Goal: Ask a question: Seek information or help from site administrators or community

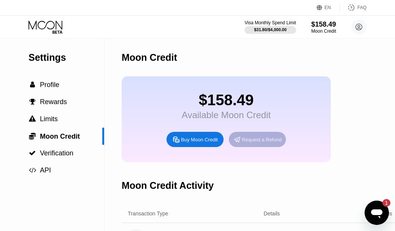
drag, startPoint x: 238, startPoint y: 141, endPoint x: 276, endPoint y: 141, distance: 38.8
click at [276, 141] on div "Request a Refund" at bounding box center [257, 139] width 57 height 15
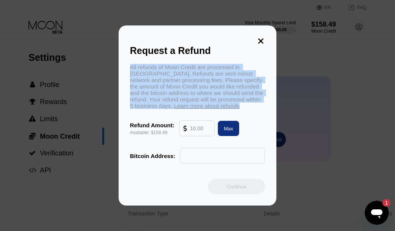
drag, startPoint x: 124, startPoint y: 57, endPoint x: 255, endPoint y: 111, distance: 141.4
click at [256, 111] on div "Request a Refund All refunds of Moon Credit are processed in Bitcoin. Refunds a…" at bounding box center [198, 115] width 158 height 180
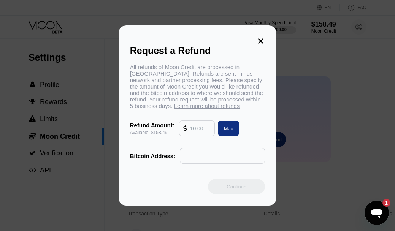
click at [189, 37] on div "Request a Refund All refunds of Moon Credit are processed in Bitcoin. Refunds a…" at bounding box center [198, 115] width 158 height 180
click at [257, 40] on icon at bounding box center [261, 41] width 8 height 8
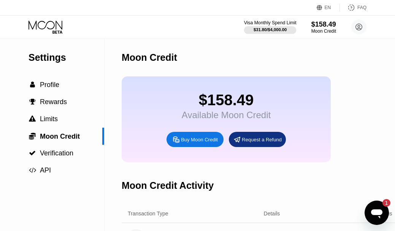
click at [270, 22] on div "Visa Monthly Spend Limit" at bounding box center [270, 22] width 52 height 5
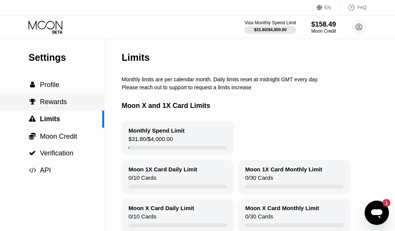
click at [57, 101] on span "Rewards" at bounding box center [53, 102] width 27 height 8
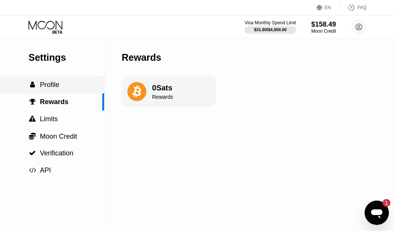
click at [45, 85] on span "Profile" at bounding box center [49, 85] width 19 height 8
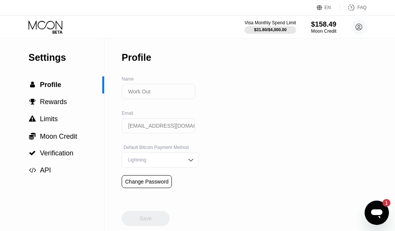
click at [323, 29] on div "Moon Credit" at bounding box center [323, 31] width 25 height 5
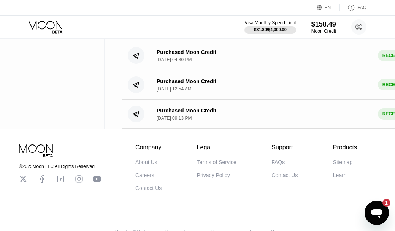
scroll to position [183, 0]
click at [367, 213] on div "Открыть окно обмена сообщениями, 1 непрочитанное сообщение" at bounding box center [376, 213] width 23 height 23
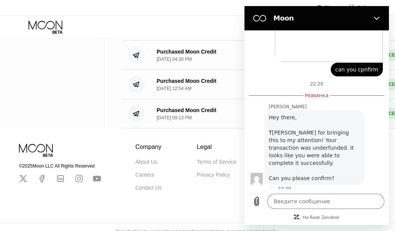
type textarea "x"
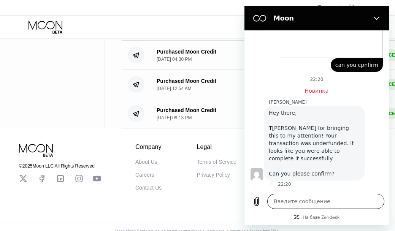
click at [299, 205] on textarea at bounding box center [325, 201] width 117 height 15
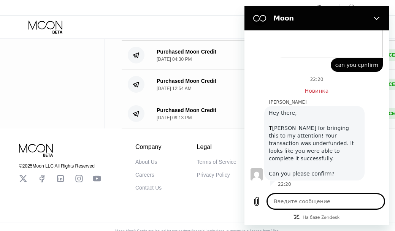
type textarea "v"
type textarea "x"
type textarea "vj"
type textarea "x"
type textarea "vju"
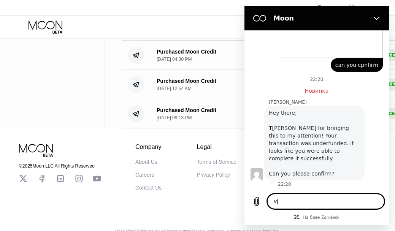
type textarea "x"
type textarea "vjue"
type textarea "x"
type textarea "vju"
type textarea "x"
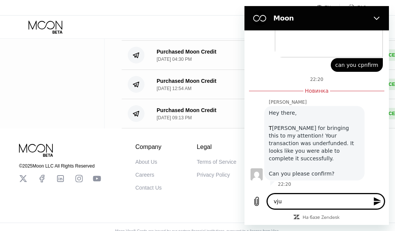
type textarea "vj"
type textarea "x"
type textarea "v"
type textarea "x"
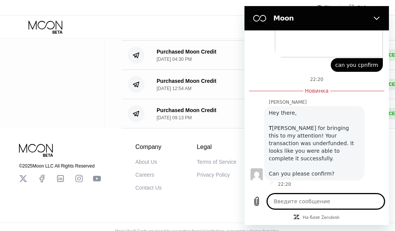
type textarea "x"
type textarea "v"
type textarea "x"
type textarea "vj"
type textarea "x"
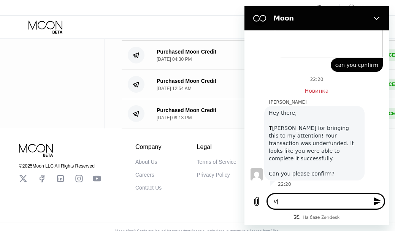
type textarea "vju"
type textarea "x"
type textarea "vjue"
type textarea "x"
type textarea "vague"
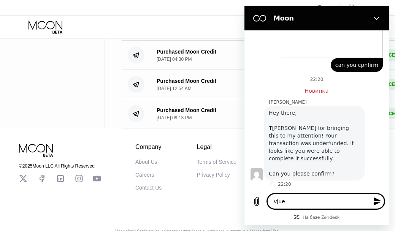
type textarea "x"
type textarea "vague"
type textarea "x"
type textarea "vagu"
type textarea "x"
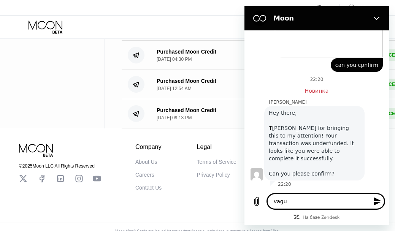
type textarea "vag"
type textarea "x"
type textarea "va"
type textarea "x"
type textarea "v"
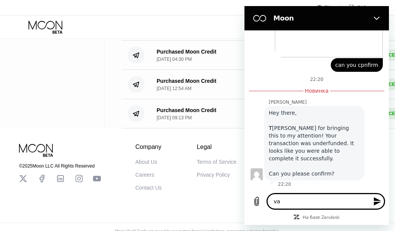
type textarea "x"
type textarea "м"
type textarea "x"
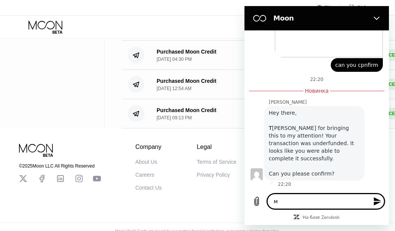
type textarea "мо"
type textarea "x"
type textarea "мог"
type textarea "x"
type textarea "могу"
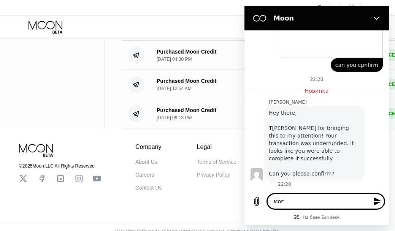
type textarea "x"
type textarea "могу"
type textarea "x"
type textarea "могу л"
type textarea "x"
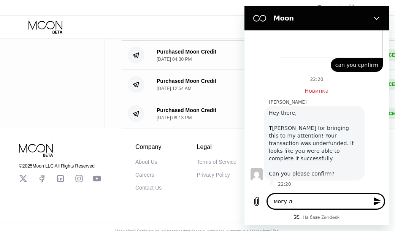
type textarea "могу ли"
type textarea "x"
type textarea "могу ли"
type textarea "x"
type textarea "могу ли я"
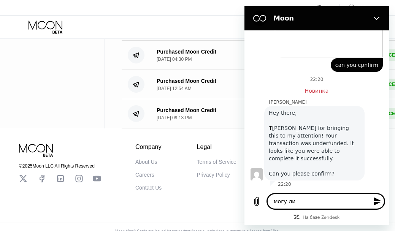
type textarea "x"
type textarea "могу ли я"
type textarea "x"
type textarea "могу ли я с"
type textarea "x"
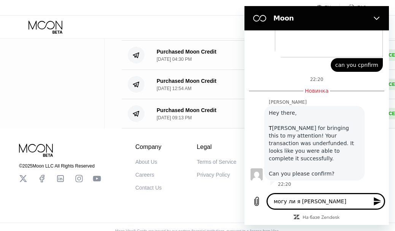
type textarea "могу ли я сд"
type textarea "x"
type textarea "могу ли я сде"
type textarea "x"
type textarea "могу ли я сдел"
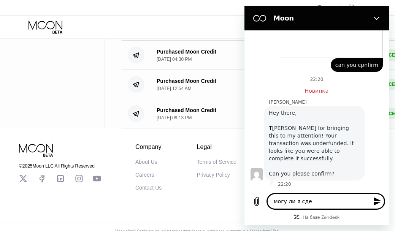
type textarea "x"
type textarea "могу ли я сдела"
type textarea "x"
type textarea "могу ли я сделат"
type textarea "x"
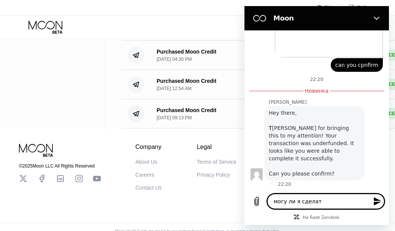
type textarea "могу ли я сделать"
type textarea "x"
type textarea "могу ли я сделать"
type textarea "x"
type textarea "могу ли я сделать п"
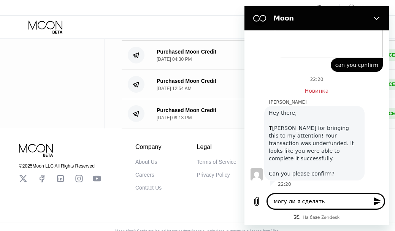
type textarea "x"
type textarea "могу ли я сделать пе"
type textarea "x"
type textarea "могу ли я сделать пер"
type textarea "x"
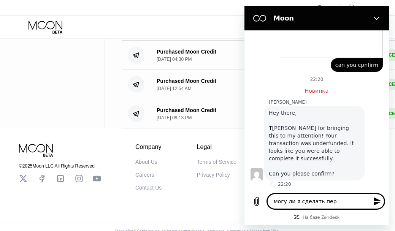
type textarea "могу ли я сделать пере"
type textarea "x"
type textarea "могу ли я сделать перев"
type textarea "x"
type textarea "могу ли я сделать перево"
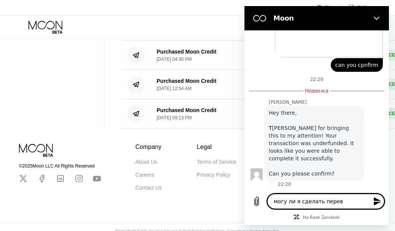
type textarea "x"
type textarea "могу ли я сделать перевод"
type textarea "x"
type textarea "могу ли я сделать перевод"
type textarea "x"
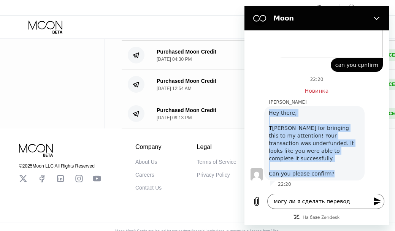
drag, startPoint x: 269, startPoint y: 111, endPoint x: 334, endPoint y: 174, distance: 90.1
click at [334, 174] on div "Hey there, T hanks for bringing this to my attention! Your transaction was unde…" at bounding box center [314, 143] width 91 height 68
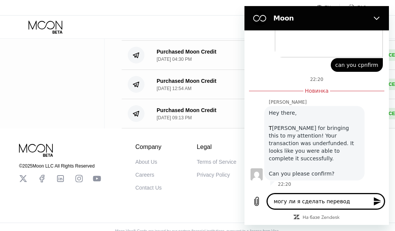
click at [277, 199] on textarea "могу ли я сделать перевод" at bounding box center [325, 201] width 117 height 15
type textarea "ямогу ли я сделать перевод"
type textarea "x"
type textarea "я могу ли я сделать перевод"
type textarea "x"
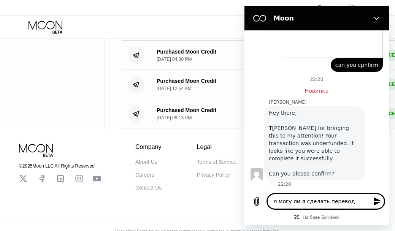
type textarea "я пмогу ли я сделать перевод"
type textarea "x"
type textarea "я помогу ли я сделать перевод"
type textarea "x"
type textarea "я полмогу ли я сделать перевод"
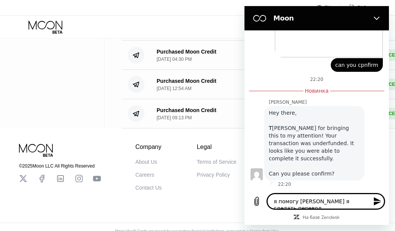
type textarea "x"
type textarea "я полумогу ли я сделать перевод"
type textarea "x"
type textarea "я получмогу ли я сделать перевод"
type textarea "x"
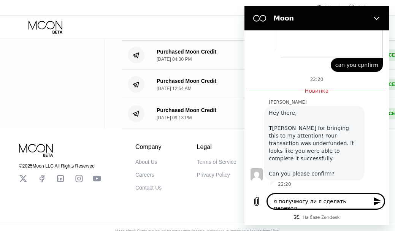
type textarea "я получимогу ли я сделать перевод"
type textarea "x"
type textarea "я получилмогу ли я сделать перевод"
type textarea "x"
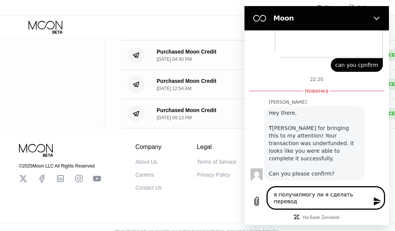
type textarea "я получил могу ли я сделать перевод"
type textarea "x"
type textarea "я получил смогу ли я сделать перевод"
type textarea "x"
type textarea "я получил срмогу ли я сделать перевод"
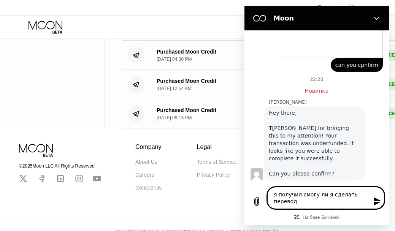
type textarea "x"
type textarea "я получил сремогу ли я сделать перевод"
type textarea "x"
type textarea "я получил средмогу ли я сделать перевод"
type textarea "x"
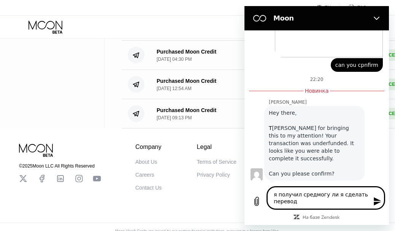
type textarea "я получил средсмогу ли я сделать перевод"
type textarea "x"
type textarea "я получил средстмогу ли я сделать перевод"
type textarea "x"
type textarea "я получил средствмогу ли я сделать перевод"
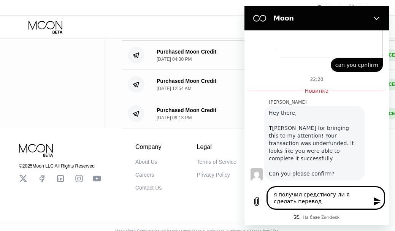
type textarea "x"
type textarea "я получил средствамогу ли я сделать перевод"
type textarea "x"
type textarea "я получил средства могу ли я сделать перевод"
type textarea "x"
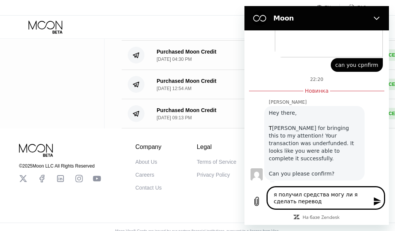
type textarea "я получил средства нмогу ли я сделать перевод"
type textarea "x"
type textarea "я получил средства намогу ли я сделать перевод"
type textarea "x"
type textarea "я получил средства на могу ли я сделать перевод"
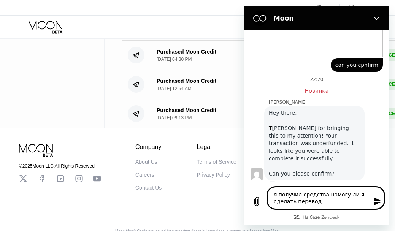
type textarea "x"
type textarea "я получил средства на 2могу ли я сделать перевод"
type textarea "x"
type textarea "я получил средства на 2 могу ли я сделать перевод"
type textarea "x"
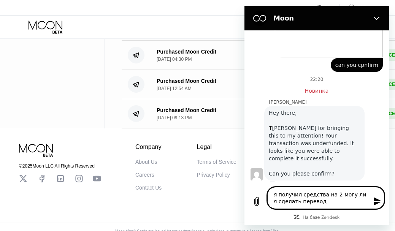
type textarea "я получил средства на 2 дмогу ли я сделать перевод"
type textarea "x"
type textarea "я получил средства на 2 домогу ли я сделать перевод"
type textarea "x"
type textarea "я получил средства на 2 долмогу ли я сделать перевод"
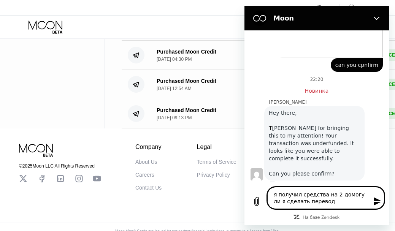
type textarea "x"
type textarea "я получил средства на 2 доллмогу ли я сделать перевод"
type textarea "x"
type textarea "я получил средства на 2 долламогу ли я сделать перевод"
type textarea "x"
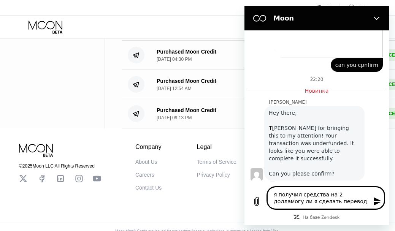
type textarea "я получил средства на 2 доллармогу ли я сделать перевод"
type textarea "x"
type textarea "я получил средства на 2 долларамогу ли я сделать перевод"
type textarea "x"
type textarea "я получил средства на 2 доллара могу ли я сделать перевод"
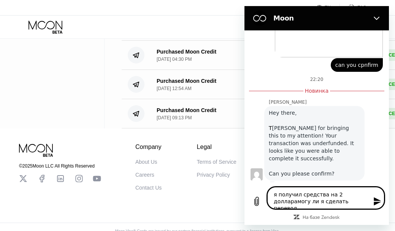
type textarea "x"
type textarea "я получил средства на 2 доллара ммогу ли я сделать перевод"
type textarea "x"
type textarea "я получил средства на 2 доллара мемогу ли я сделать перевод"
type textarea "x"
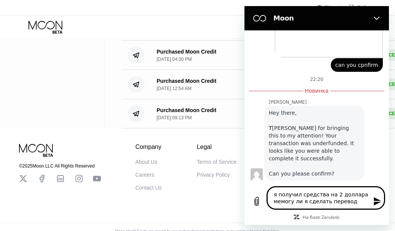
type textarea "я получил средства на 2 доллара менмогу ли я сделать перевод"
type textarea "x"
type textarea "я получил средства на 2 доллара меньмогу ли я сделать перевод"
type textarea "x"
type textarea "я получил средства на 2 доллара меньшмогу ли я сделать перевод"
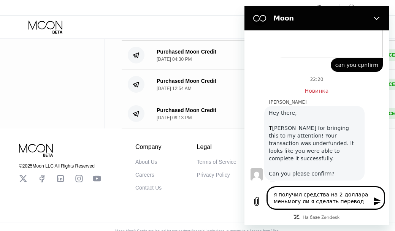
type textarea "x"
type textarea "я получил средства на 2 доллара меньшемогу ли я сделать перевод"
type textarea "x"
type textarea "я получил средства на 2 доллара меньше могу ли я сделать перевод"
type textarea "x"
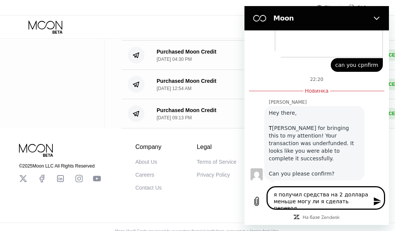
type textarea "я получил средства на 2 доллара меньше пмогу ли я сделать перевод"
type textarea "x"
type textarea "я получил средства на 2 доллара меньше помогу ли я сделать перевод"
type textarea "x"
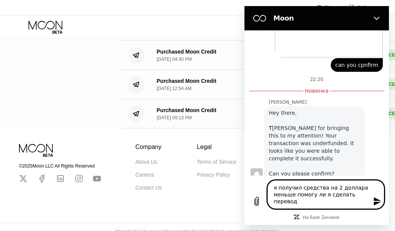
type textarea "я получил средства на 2 доллара меньше по могу ли я сделать перевод"
type textarea "x"
type textarea "я получил средства на 2 доллара меньше по чмогу ли я сделать перевод"
type textarea "x"
type textarea "я получил средства на 2 доллара меньше по чемогу ли я сделать перевод"
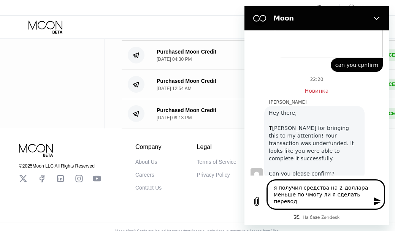
type textarea "x"
type textarea "я получил средства на 2 доллара меньше по чеммогу ли я сделать перевод"
type textarea "x"
type textarea "я получил средства на 2 доллара меньше по чемумогу ли я сделать перевод"
type textarea "x"
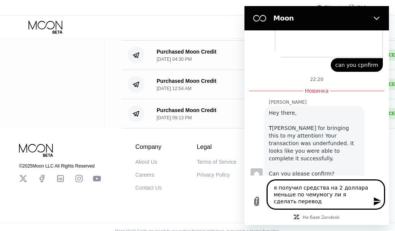
type textarea "я получил средства на 2 доллара меньше по чему могу ли я сделать перевод"
type textarea "x"
type textarea "я получил средства на 2 доллара меньше по чему тмогу ли я сделать перевод"
type textarea "x"
type textarea "я получил средства на 2 доллара меньше по чему томогу ли я сделать перевод"
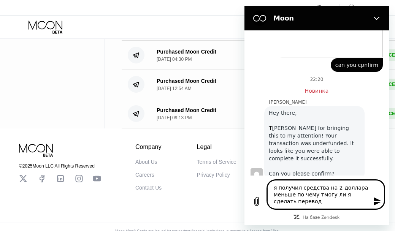
type textarea "x"
type textarea "я получил средства на 2 доллара меньше по чему то могу ли я сделать перевод"
type textarea "x"
click at [326, 199] on textarea "я получил средства на 2 доллара меньше по чему то могу ли я сделать перевод" at bounding box center [325, 194] width 117 height 29
click at [326, 197] on textarea "я получил средства на 2 доллара меньше по чему то могу ли я сделать перевод" at bounding box center [325, 194] width 117 height 29
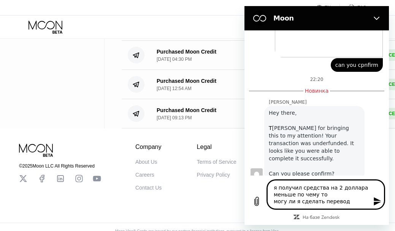
type textarea "я получил средства на 2 доллара меньше по чему то- могу ли я сделать перевод"
type textarea "x"
type textarea "я получил средства на 2 доллара меньше по чему то- могу ли я сделать перевод"
type textarea "x"
type textarea "я получил средства на 2 доллара меньше по чему то- т могу ли я сделать перевод"
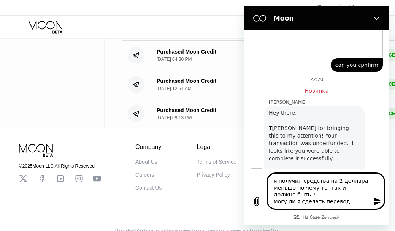
click at [355, 203] on textarea "я получил средства на 2 доллара меньше по чему то- так и должно быть ? могу ли …" at bounding box center [325, 191] width 117 height 36
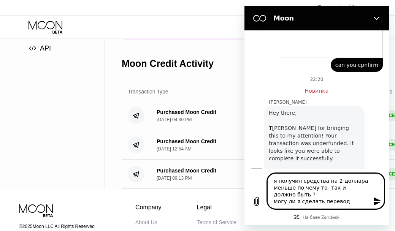
scroll to position [118, 0]
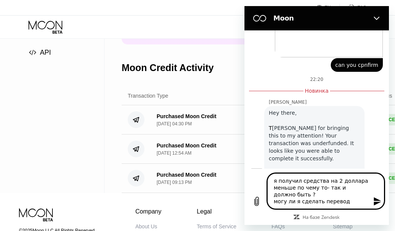
drag, startPoint x: 291, startPoint y: 194, endPoint x: 271, endPoint y: 182, distance: 23.2
click at [271, 181] on textarea "я получил средства на 2 доллара меньше по чему то- так и должно быть ? могу ли …" at bounding box center [325, 191] width 117 height 36
click at [298, 187] on textarea "я получил средства на 2 доллара меньше по чему то- так и должно быть ? могу ли …" at bounding box center [325, 191] width 117 height 36
drag, startPoint x: 329, startPoint y: 182, endPoint x: 348, endPoint y: 195, distance: 23.4
click at [348, 195] on textarea "я получил средства на 2 доллара меньше по чему то- так и должно быть ? могу ли …" at bounding box center [325, 191] width 117 height 36
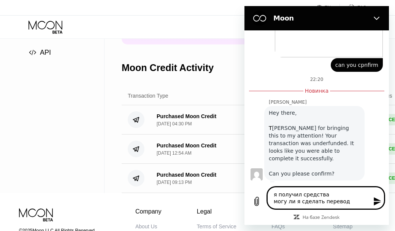
click at [348, 195] on textarea "я получил средства могу ли я сделать перевод" at bounding box center [325, 198] width 117 height 22
click at [357, 200] on textarea "я получил средства! могу ли я сделать перевод" at bounding box center [325, 198] width 117 height 22
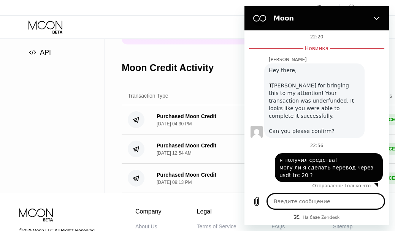
scroll to position [496, 0]
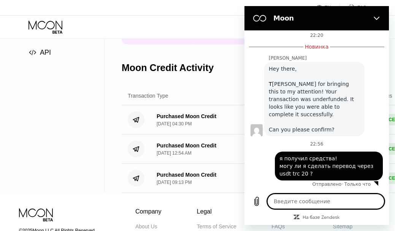
click at [52, 156] on div "Settings  Profile  Rewards  Limits  Moon Credit  Verification  API" at bounding box center [52, 57] width 105 height 272
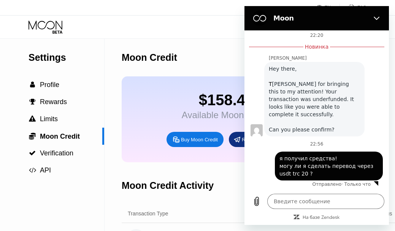
scroll to position [0, 0]
click at [116, 157] on div "Settings  Profile  Rewards  Limits  Moon Credit  Verification  API Moon C…" at bounding box center [197, 175] width 395 height 272
click at [379, 17] on icon "Закрыть" at bounding box center [377, 18] width 6 height 3
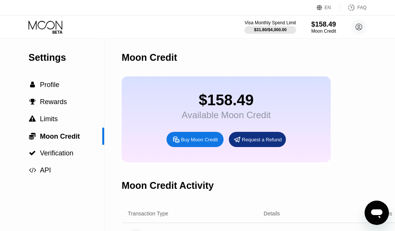
click at [326, 5] on div "EN" at bounding box center [328, 7] width 6 height 5
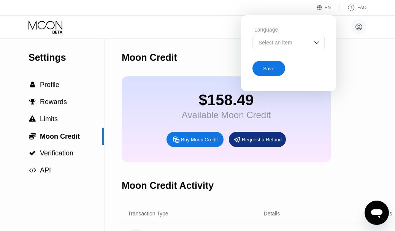
click at [289, 46] on div "Select an item" at bounding box center [289, 42] width 72 height 15
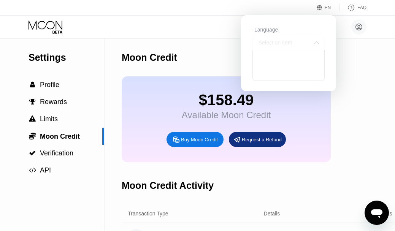
click at [289, 46] on div "Select an item" at bounding box center [289, 42] width 72 height 15
click at [260, 71] on div "Save" at bounding box center [269, 68] width 33 height 15
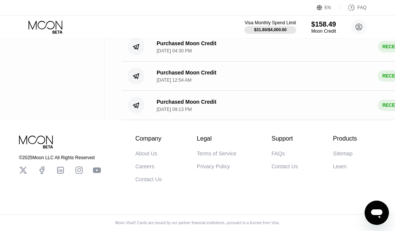
scroll to position [194, 0]
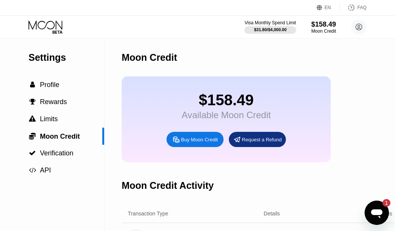
click at [376, 209] on icon "Открыть окно обмена сообщениями, 1 непрочитанное сообщение" at bounding box center [377, 213] width 14 height 14
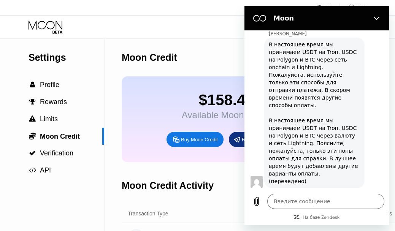
type textarea "x"
click at [311, 201] on textarea at bounding box center [325, 201] width 117 height 15
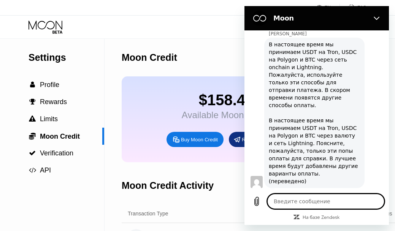
type textarea "я"
type textarea "x"
type textarea "я"
type textarea "x"
type textarea "я и"
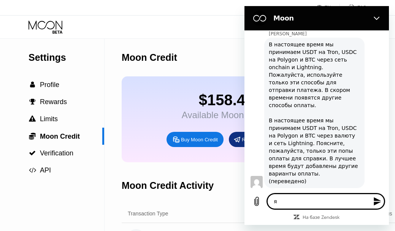
type textarea "x"
type textarea "я им"
type textarea "x"
type textarea "я име"
type textarea "x"
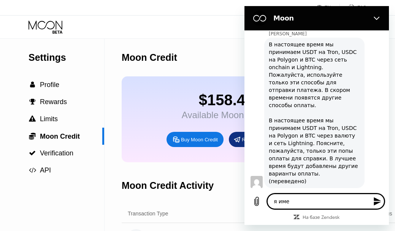
type textarea "я имею"
type textarea "x"
type textarea "я имею"
type textarea "x"
type textarea "я имею в"
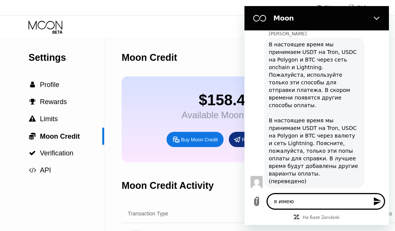
type textarea "x"
type textarea "я имею вв"
type textarea "x"
type textarea "я имею вви"
type textarea "x"
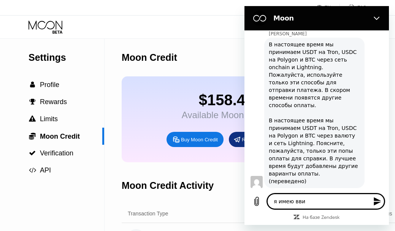
type textarea "я имею ввид"
type textarea "x"
type textarea "я имею ввиду"
type textarea "x"
type textarea "я имею ввиду"
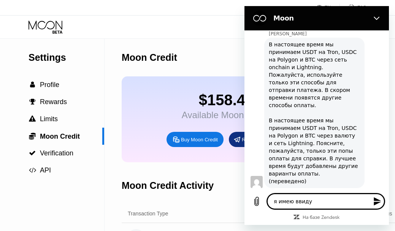
type textarea "x"
type textarea "я имею ввиду м"
type textarea "x"
type textarea "я имею ввиду мо"
type textarea "x"
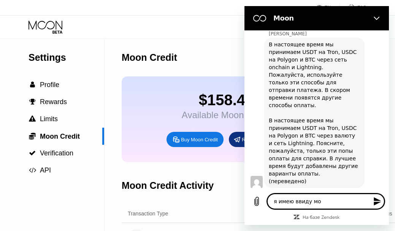
type textarea "я имею ввиду мог"
type textarea "x"
type textarea "я имею ввиду могу"
type textarea "x"
type textarea "я имею ввиду могу"
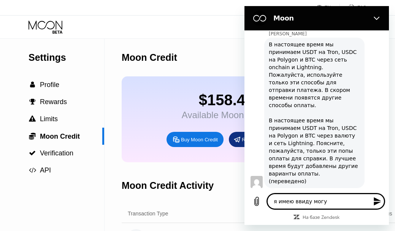
type textarea "x"
type textarea "я имею ввиду могу л"
type textarea "x"
type textarea "я имею ввиду могу ли"
type textarea "x"
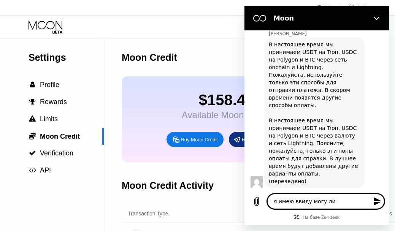
type textarea "я имею ввиду могу ли"
type textarea "x"
type textarea "я имею ввиду могу ли я"
type textarea "x"
type textarea "я имею ввиду могу ли я"
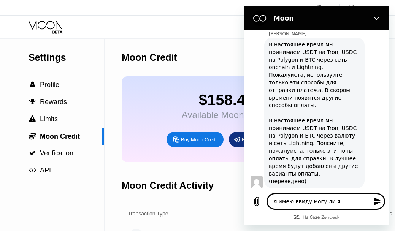
type textarea "x"
type textarea "я имею ввиду могу ли я п"
type textarea "x"
type textarea "я имею ввиду могу ли я пе"
type textarea "x"
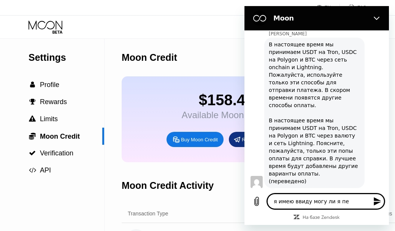
type textarea "я имею ввиду могу ли я пер"
type textarea "x"
type textarea "я имею ввиду могу ли я пере"
type textarea "x"
type textarea "я имею ввиду могу ли я перев"
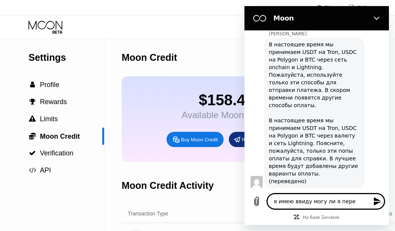
type textarea "x"
type textarea "я имею ввиду могу ли я переве"
type textarea "x"
type textarea "я имею ввиду могу ли я перевес"
type textarea "x"
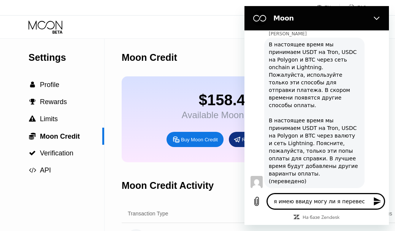
type textarea "я имею ввиду могу ли я перевест"
type textarea "x"
type textarea "я имею ввиду могу ли я перевести"
type textarea "x"
type textarea "я имею ввиду могу ли я перевести"
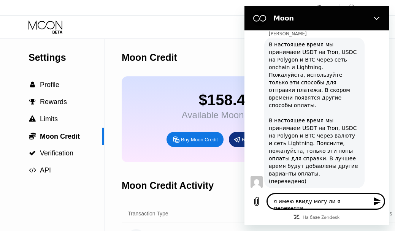
type textarea "x"
type textarea "я имею ввиду могу ли я перевести с"
type textarea "x"
type textarea "я имею ввиду могу ли я перевести с"
type textarea "x"
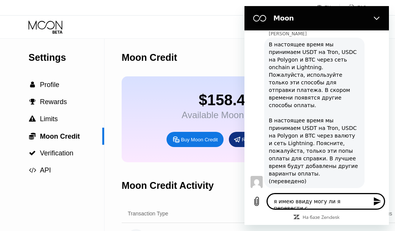
type textarea "я имею ввиду могу ли я перевести с д"
type textarea "x"
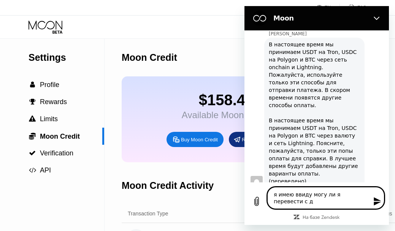
type textarea "я имею ввиду могу ли я перевести с да"
type textarea "x"
type textarea "я имею ввиду могу ли я перевести с дан"
type textarea "x"
type textarea "я имею ввиду могу ли я перевести с данн"
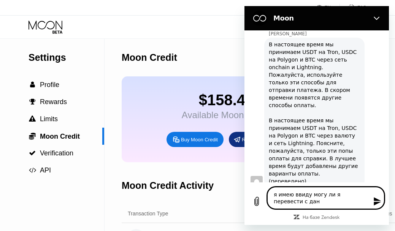
type textarea "x"
type textarea "я имею ввиду могу ли я перевести с данно"
type textarea "x"
type textarea "я имею ввиду могу ли я перевести с данной"
type textarea "x"
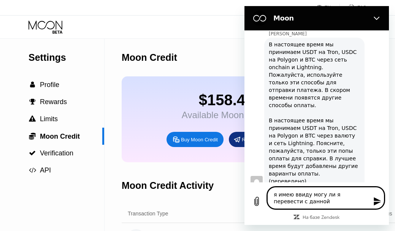
type textarea "я имею ввиду могу ли я перевести с данной"
type textarea "x"
type textarea "я имею ввиду могу ли я перевести с данной к"
type textarea "x"
type textarea "я имею ввиду могу ли я перевести с данной ка"
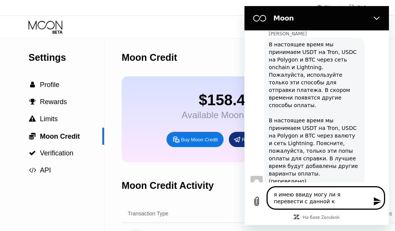
type textarea "x"
type textarea "я имею ввиду могу ли я перевести с данной кар"
type textarea "x"
type textarea "я имею ввиду могу ли я перевести с данной карт"
type textarea "x"
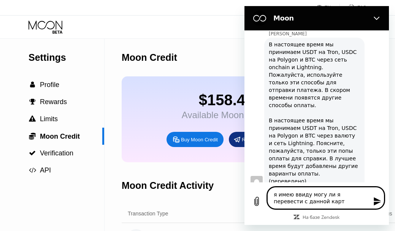
type textarea "я имею ввиду могу ли я перевести с данной карты"
type textarea "x"
type textarea "я имею ввиду могу ли я перевести с данной карты"
type textarea "x"
type textarea "я имею ввиду могу ли я перевести с данной карты д"
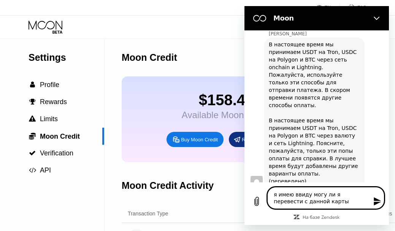
type textarea "x"
type textarea "я имею ввиду могу ли я перевести с данной карты де"
type textarea "x"
type textarea "я имею ввиду могу ли я перевести с данной карты ден"
type textarea "x"
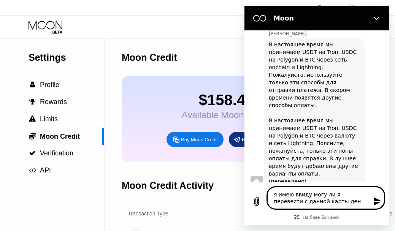
type textarea "я имею ввиду могу ли я перевести с данной карты денш"
type textarea "x"
type textarea "я имею ввиду могу ли я перевести с данной карты денши"
type textarea "x"
type textarea "я имею ввиду могу ли я перевести с данной карты денш"
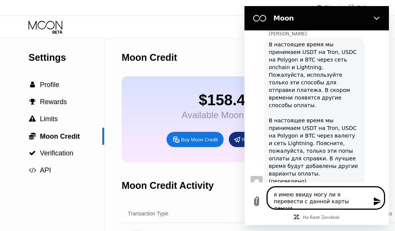
type textarea "x"
type textarea "я имею ввиду могу ли я перевести с данной карты ден"
type textarea "x"
type textarea "я имею ввиду могу ли я перевести с данной карты де"
type textarea "x"
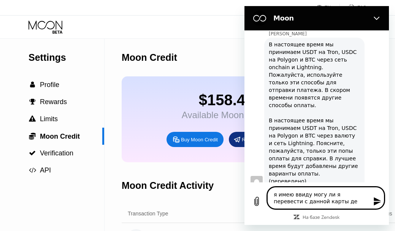
type textarea "я имею ввиду могу ли я перевести с данной карты д"
type textarea "x"
type textarea "я имею ввиду могу ли я перевести с данной карты"
type textarea "x"
type textarea "я имею ввиду могу ли я перевести с данной карты"
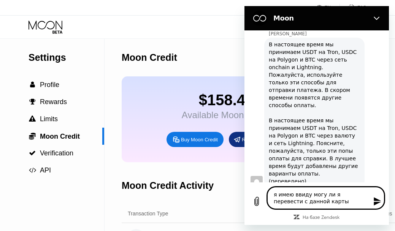
type textarea "x"
type textarea "я имею ввиду могу ли я перевести с данной карты с"
type textarea "x"
type textarea "я имею ввиду могу ли я перевести с данной карты ср"
type textarea "x"
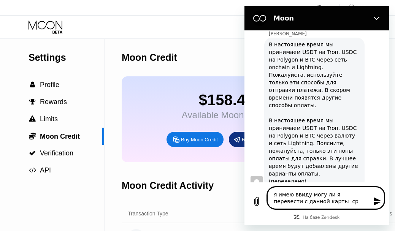
type textarea "я имею ввиду могу ли я перевести с данной карты сре"
type textarea "x"
type textarea "я имею ввиду могу ли я перевести с данной карты сред"
type textarea "x"
type textarea "я имею ввиду могу ли я перевести с данной карты средс"
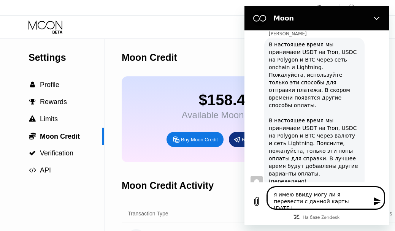
type textarea "x"
type textarea "я имею ввиду могу ли я перевести с данной карты средст"
type textarea "x"
type textarea "я имею ввиду могу ли я перевести с данной карты средств"
type textarea "x"
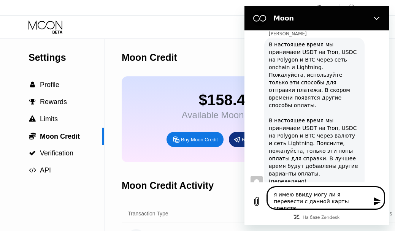
type textarea "я имею ввиду могу ли я перевести с данной карты средства"
type textarea "x"
type textarea "я имею ввиду могу ли я перевести с данной карты средства"
type textarea "x"
type textarea "я имею ввиду могу ли я перевести с данной карты средства ч"
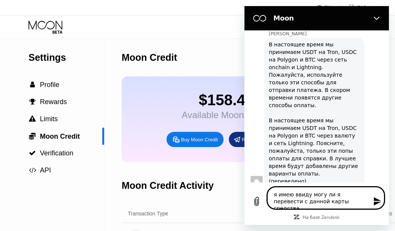
type textarea "x"
type textarea "я имею ввиду могу ли я перевести с данной карты средства че"
type textarea "x"
type textarea "я имею ввиду могу ли я перевести с данной карты средства чер"
type textarea "x"
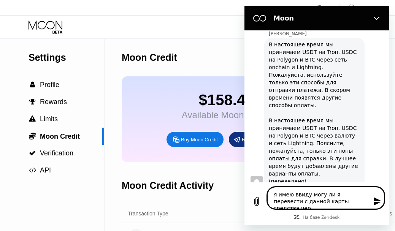
type textarea "я имею ввиду могу ли я перевести с данной карты средства чере"
type textarea "x"
type textarea "я имею ввиду могу ли я перевести с данной карты средства через"
type textarea "x"
type textarea "я имею ввиду могу ли я перевести с данной карты средства через"
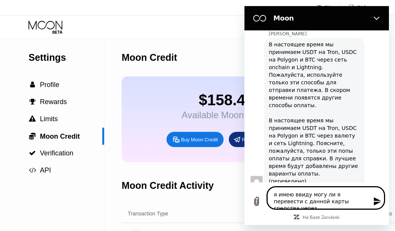
type textarea "x"
type textarea "я имею ввиду могу ли я перевести с данной карты средства через"
type textarea "x"
type textarea "я имею ввиду могу ли я перевести с данной карты средства чере"
type textarea "x"
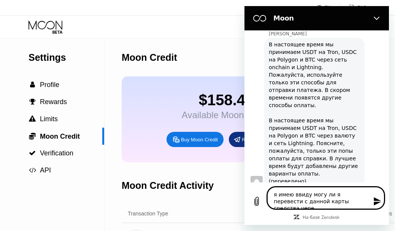
type textarea "я имею ввиду могу ли я перевести с данной карты средства чер"
type textarea "x"
type textarea "я имею ввиду могу ли я перевести с данной карты средства че"
type textarea "x"
type textarea "я имею ввиду могу ли я перевести с данной карты средства ч"
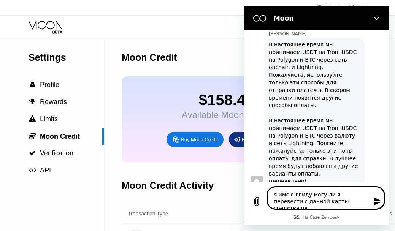
type textarea "x"
type textarea "я имею ввиду могу ли я перевести с данной карты средства"
type textarea "x"
type textarea "я имею ввиду могу ли я перевести с данной карты средства"
type textarea "x"
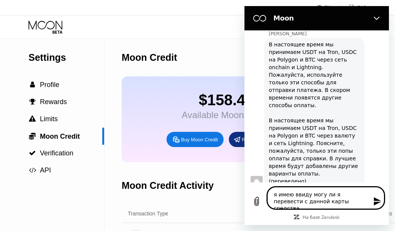
type textarea "я имею ввиду могу ли я перевести с данной карты средства н"
type textarea "x"
type textarea "я имею ввиду могу ли я перевести с данной карты средства на"
type textarea "x"
type textarea "я имею ввиду могу ли я перевести с данной карты средства на"
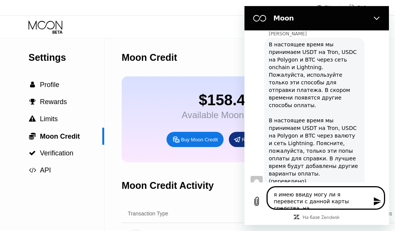
type textarea "x"
type textarea "я имею ввиду могу ли я перевести с данной карты средства на к"
type textarea "x"
type textarea "я имею ввиду могу ли я перевести с данной карты средства на ко"
type textarea "x"
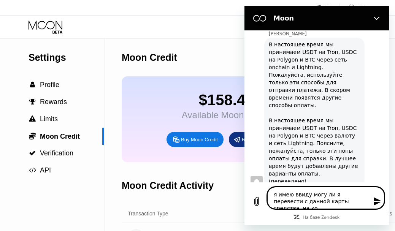
type textarea "я имею ввиду могу ли я перевести с данной карты средства на кош"
type textarea "x"
type textarea "я имею ввиду могу ли я перевести с данной карты средства на коше"
type textarea "x"
type textarea "я имею ввиду могу ли я перевести с данной карты средства на кошел"
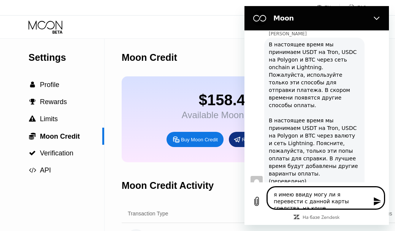
type textarea "x"
type textarea "я имею ввиду могу ли я перевести с данной карты средства на кошеле"
type textarea "x"
type textarea "я имею ввиду могу ли я перевести с данной карты средства на кошелек"
type textarea "x"
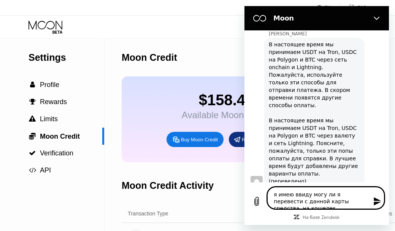
type textarea "я имею ввиду могу ли я перевести с данной карты средства на кошелек"
type textarea "x"
type textarea "я имею ввиду могу ли я перевести с данной карты средства на кошелек"
type textarea "x"
type textarea "я имею ввиду могу ли я перевести с данной карты средства на кошелек u"
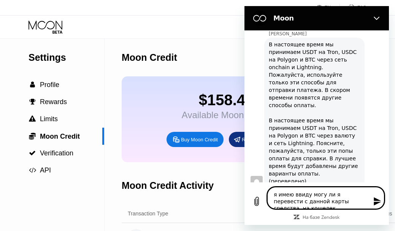
type textarea "x"
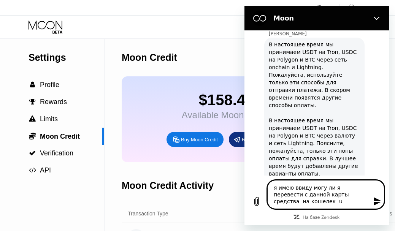
type textarea "я имею ввиду могу ли я перевести с данной карты средства на кошелек us"
type textarea "x"
type textarea "я имею ввиду могу ли я перевести с данной карты средства на кошелек usd"
type textarea "x"
type textarea "я имею ввиду могу ли я перевести с данной карты средства на кошелек usdt"
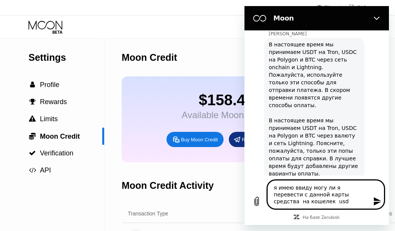
type textarea "x"
type textarea "я имею ввиду могу ли я перевести с данной карты средства на кошелек usdt"
type textarea "x"
type textarea "я имею ввиду могу ли я перевести с данной карты средства на кошелек usdt"
type textarea "x"
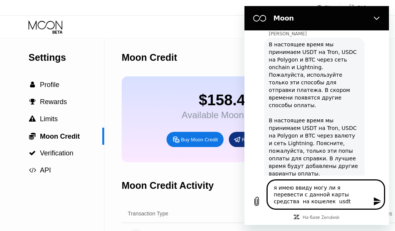
type textarea "я имею ввиду могу ли я перевести с данной карты средства на кошелек usdt е"
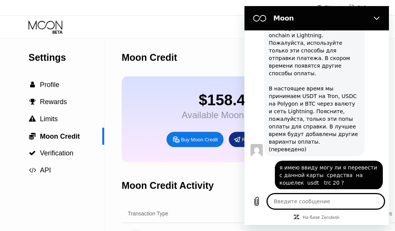
scroll to position [684, 0]
